Goal: Use online tool/utility

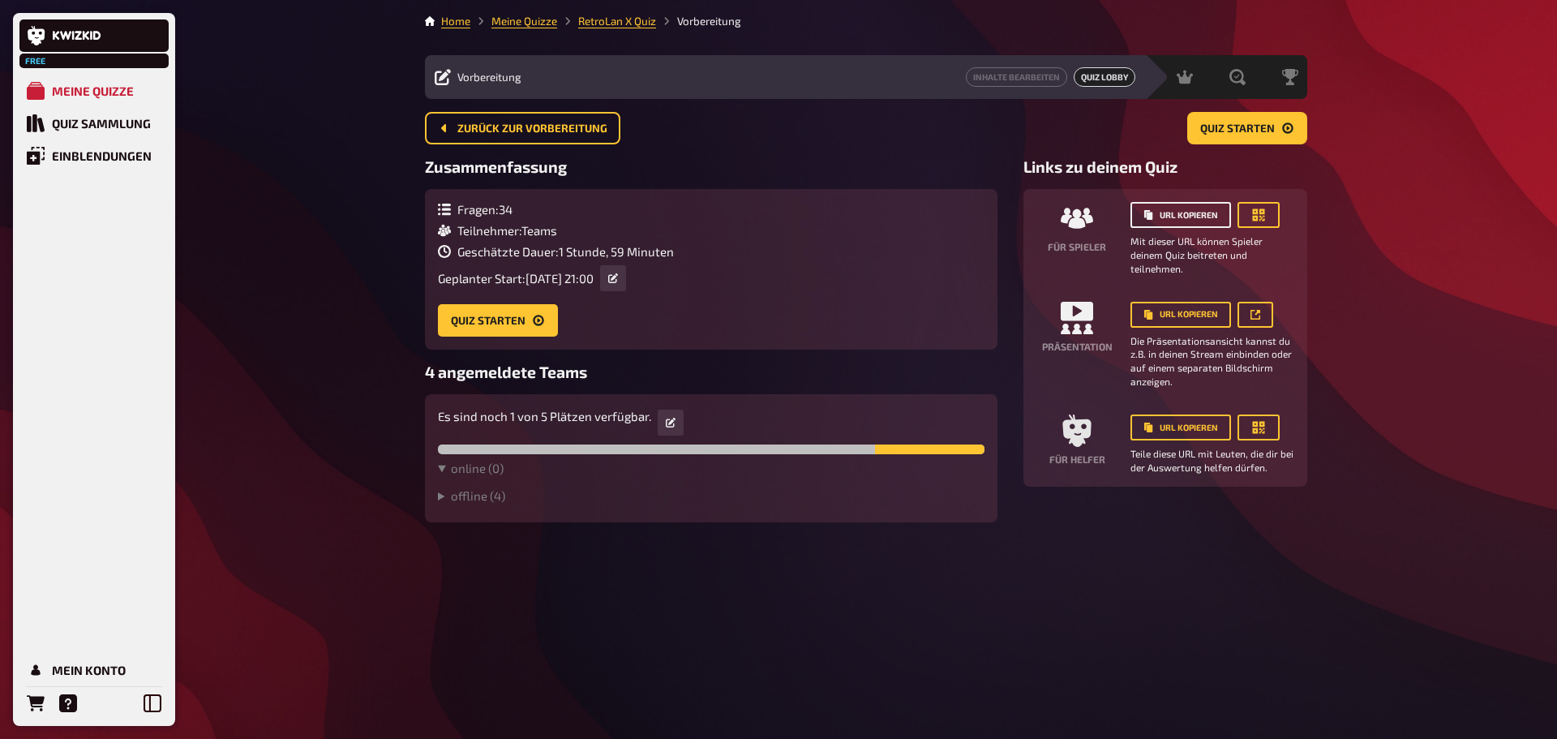
click at [1171, 213] on button "URL kopieren" at bounding box center [1181, 215] width 101 height 26
click at [480, 123] on span "Zurück zur Vorbereitung" at bounding box center [532, 128] width 150 height 11
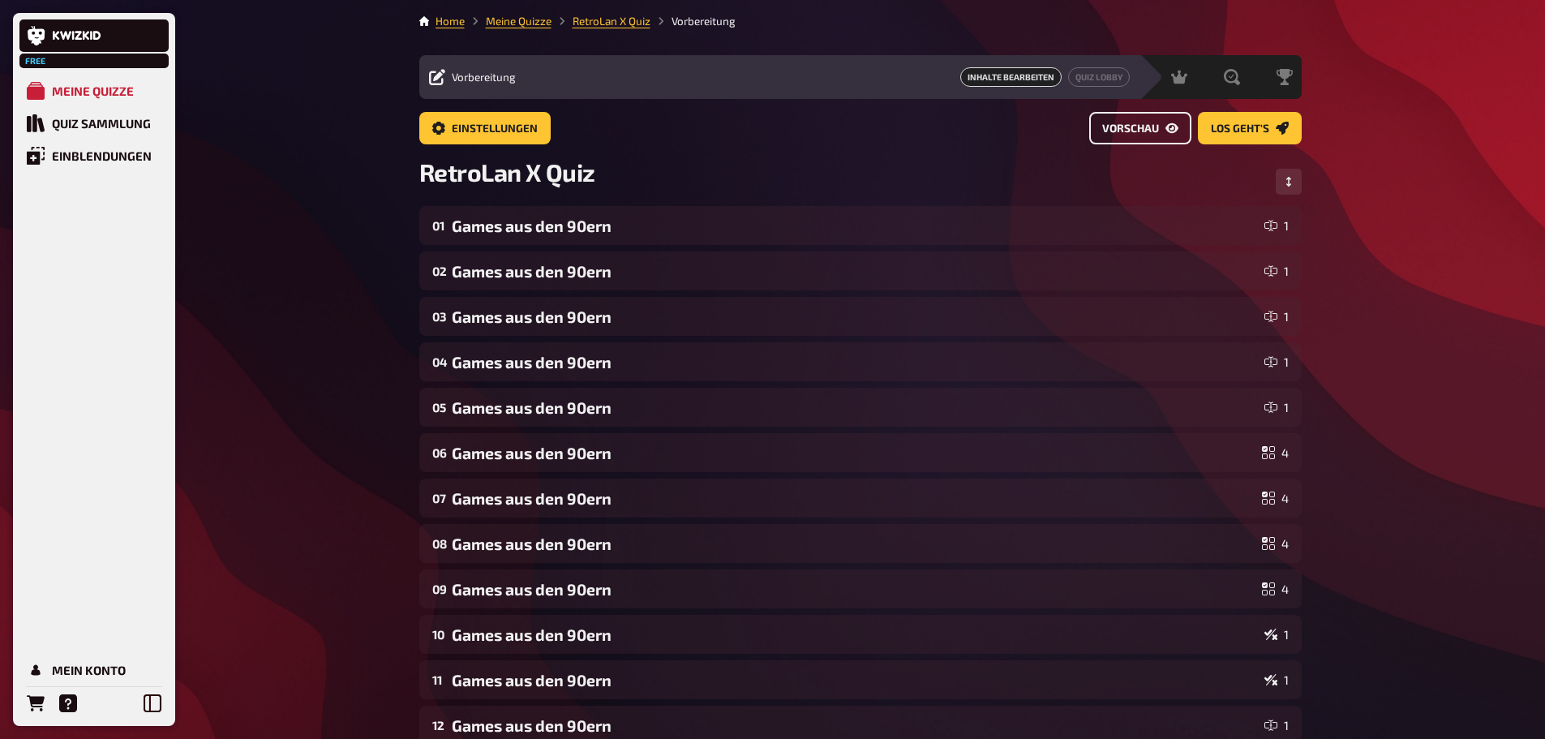
click at [1115, 123] on span "Vorschau" at bounding box center [1130, 128] width 57 height 11
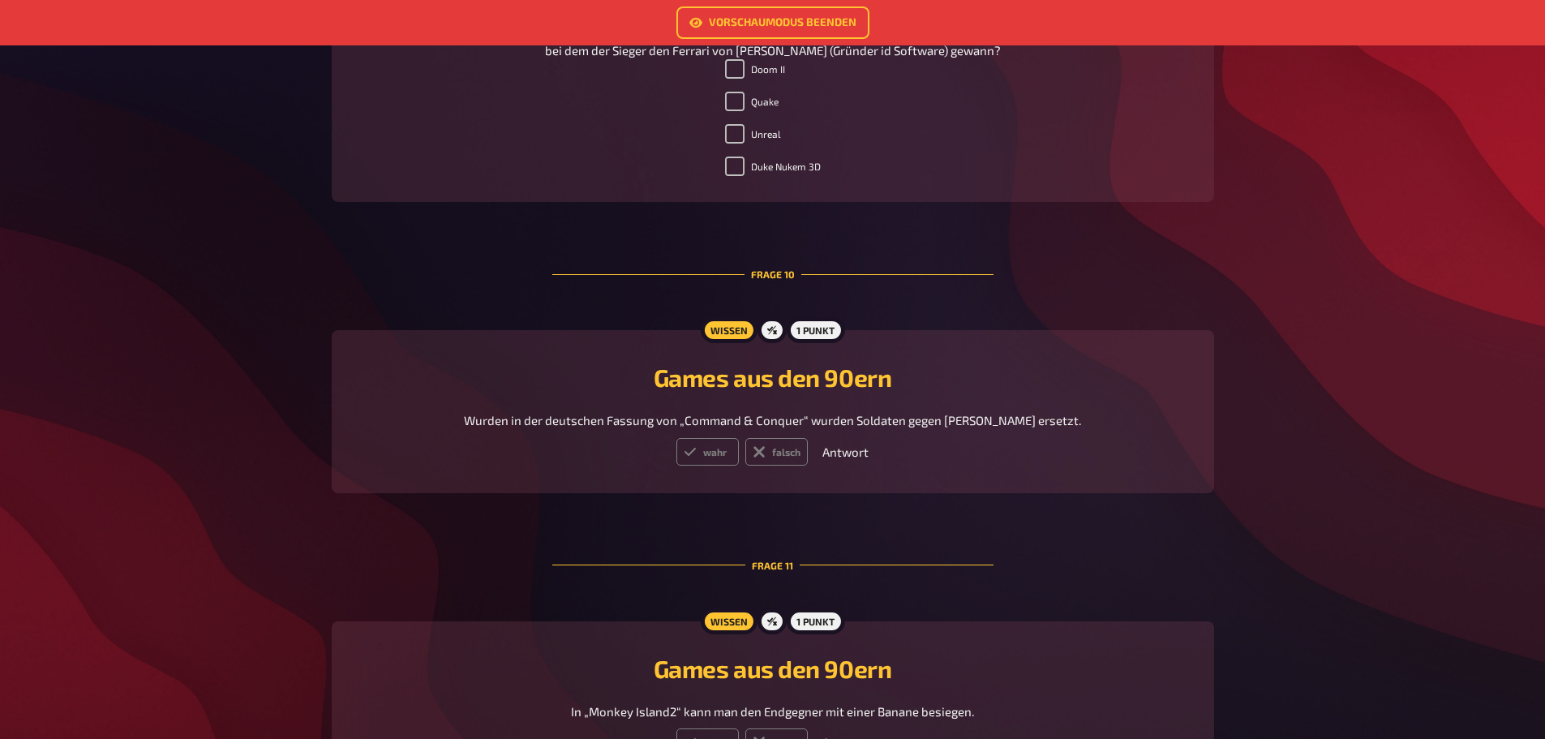
scroll to position [4786, 0]
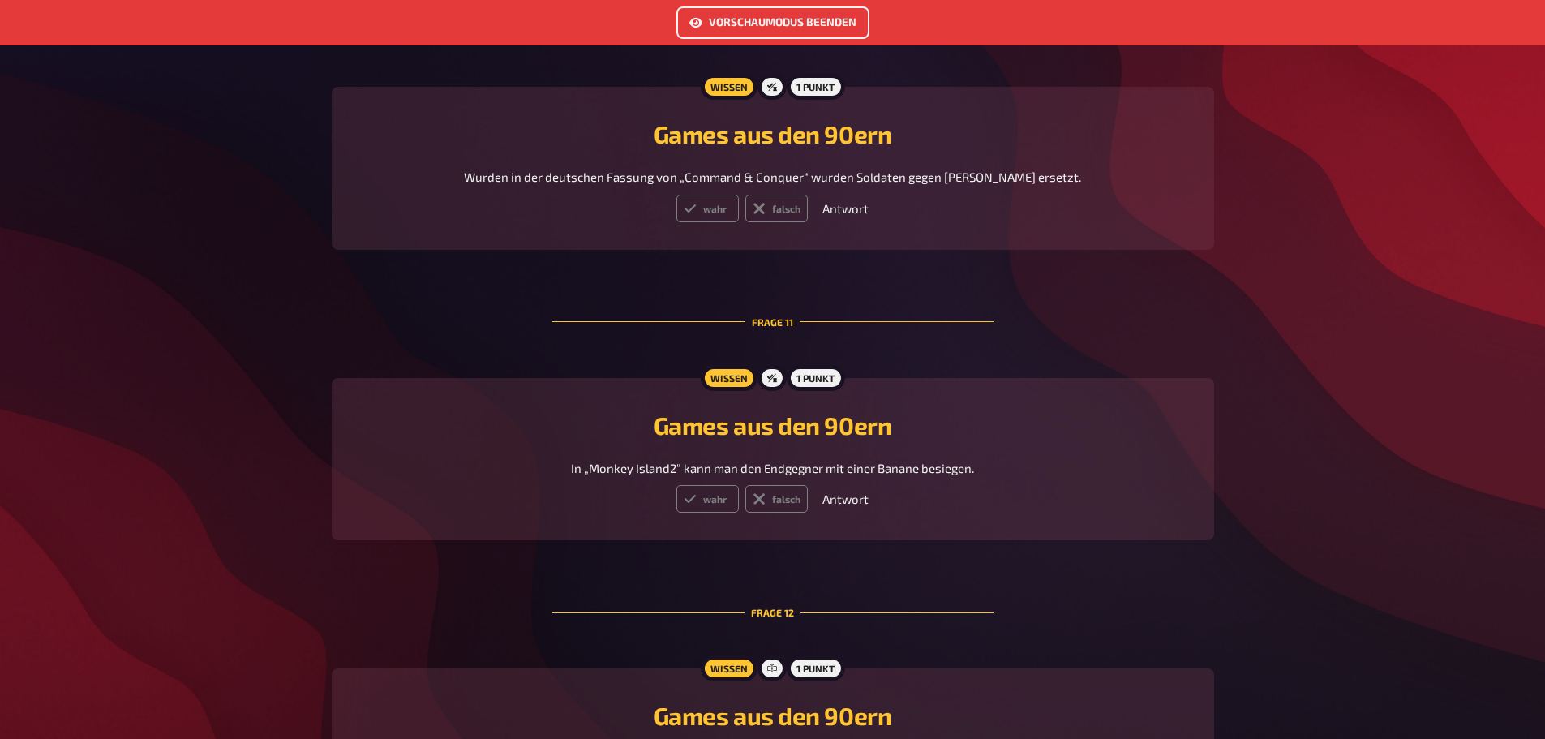
click at [738, 26] on link "Vorschaumodus beenden" at bounding box center [772, 22] width 193 height 32
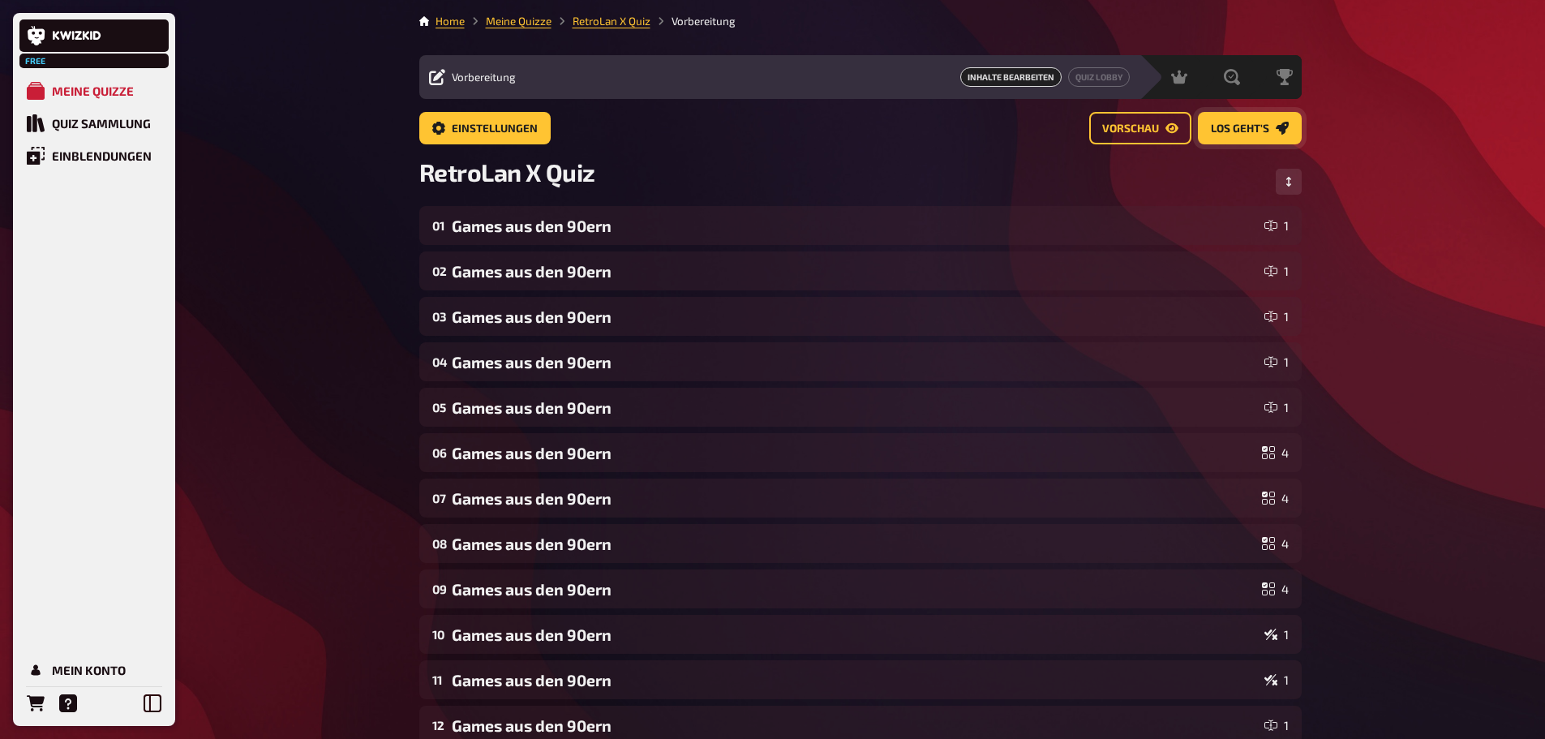
click at [1245, 134] on span "Los geht's" at bounding box center [1240, 128] width 58 height 11
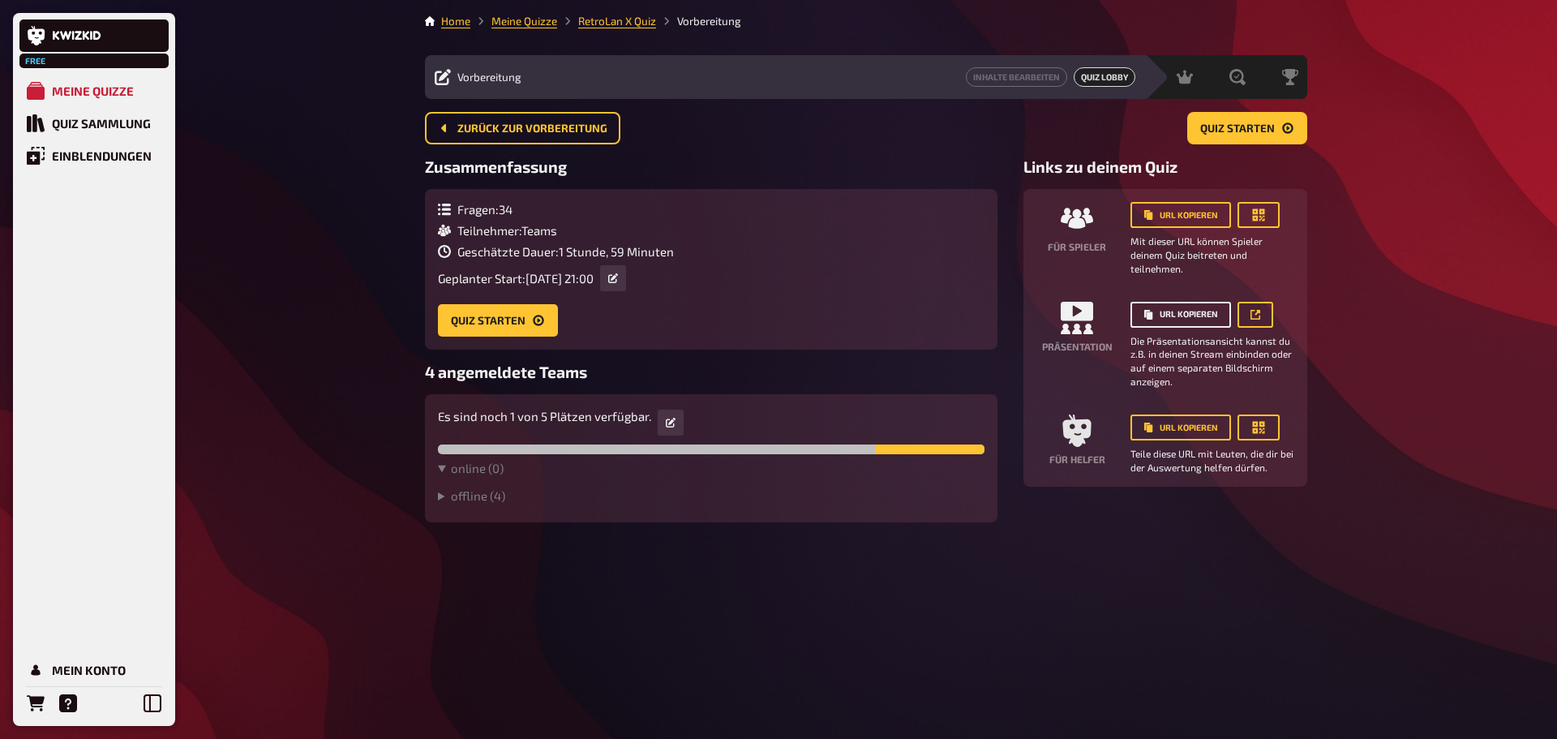
click at [1183, 316] on button "URL kopieren" at bounding box center [1181, 315] width 101 height 26
click at [1175, 424] on button "URL kopieren" at bounding box center [1181, 427] width 101 height 26
